Goal: Task Accomplishment & Management: Manage account settings

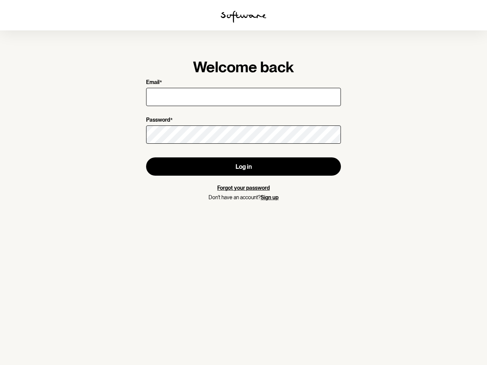
click at [243, 17] on img at bounding box center [244, 17] width 46 height 12
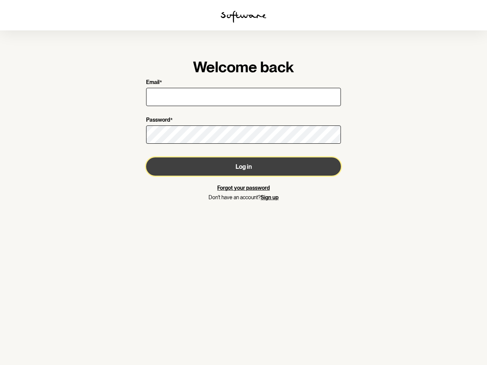
click at [243, 167] on button "Log in" at bounding box center [243, 166] width 195 height 18
